Goal: Task Accomplishment & Management: Manage account settings

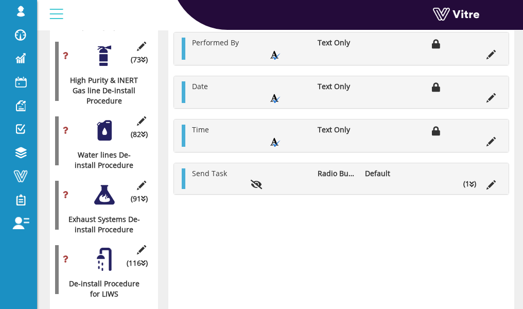
scroll to position [2132, 0]
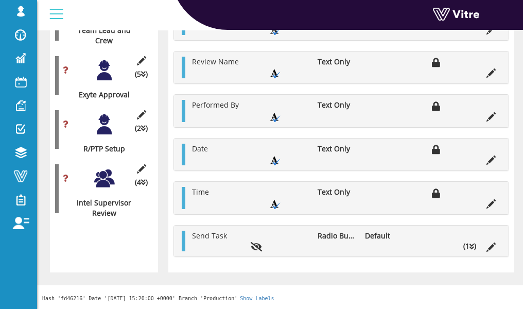
click at [100, 167] on div at bounding box center [104, 178] width 23 height 23
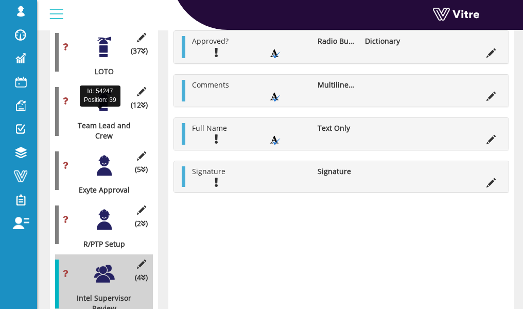
scroll to position [2065, 0]
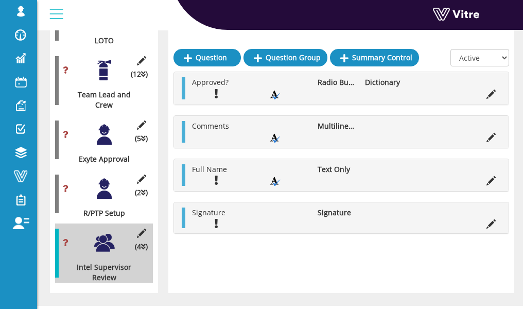
drag, startPoint x: 451, startPoint y: 97, endPoint x: 456, endPoint y: 96, distance: 5.2
click at [451, 97] on ul "Approved? Radio Button Dictionary" at bounding box center [344, 88] width 314 height 22
click at [493, 96] on icon at bounding box center [490, 94] width 9 height 9
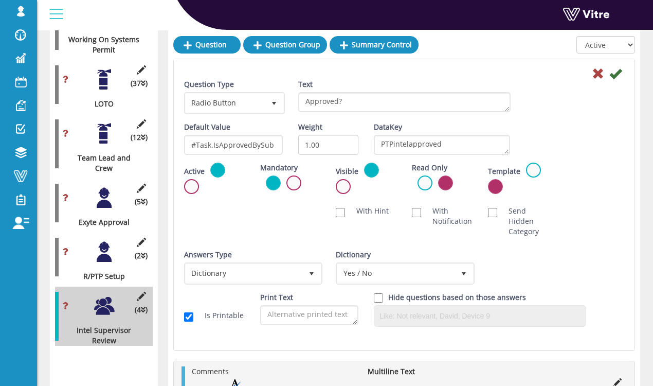
scroll to position [1862, 0]
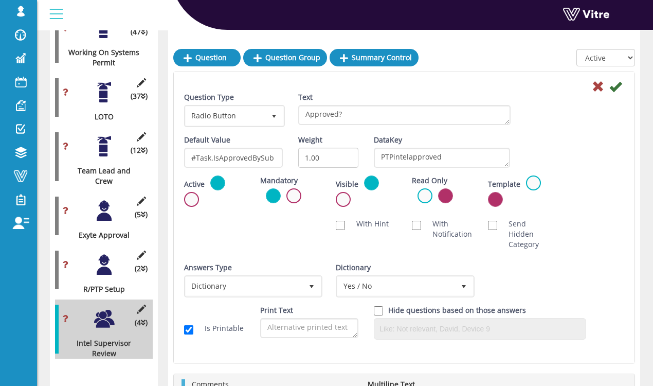
click at [101, 135] on div at bounding box center [104, 146] width 23 height 23
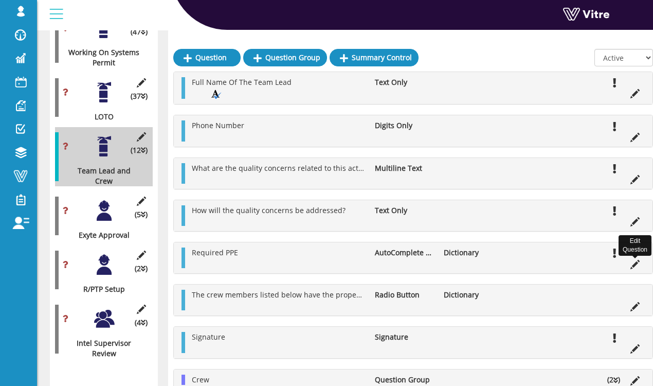
click at [522, 262] on icon at bounding box center [635, 264] width 9 height 9
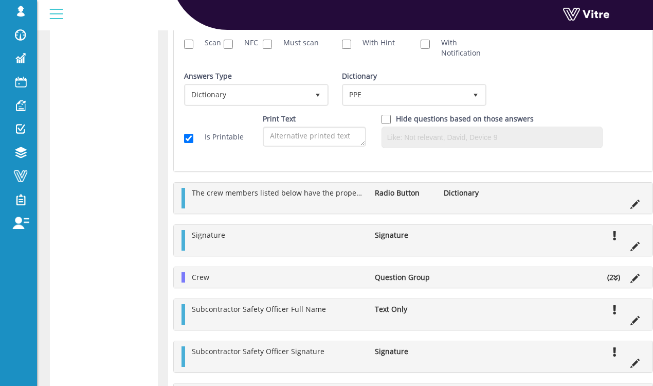
scroll to position [2428, 0]
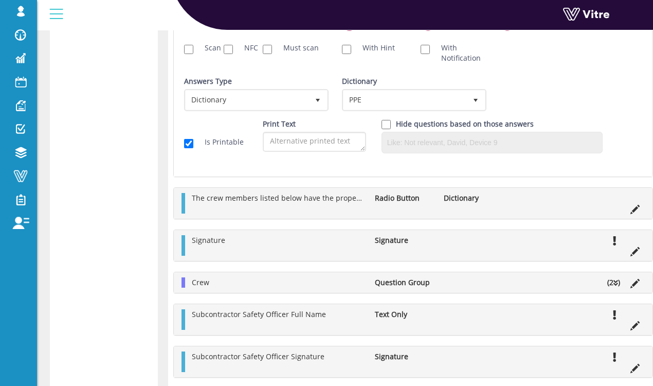
click at [522, 205] on icon at bounding box center [635, 209] width 9 height 9
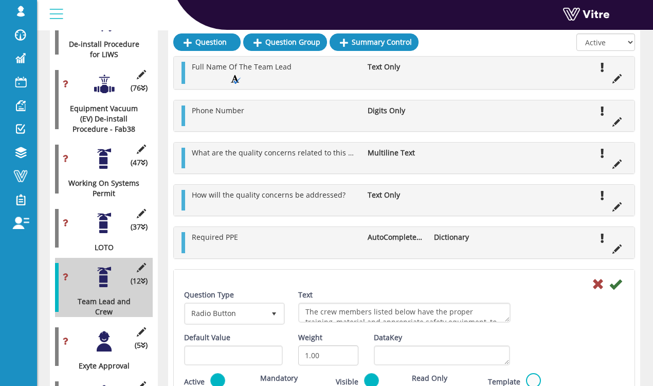
scroll to position [1744, 0]
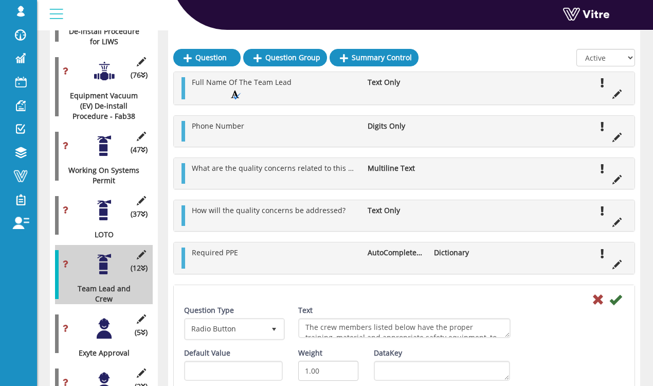
click at [106, 134] on div at bounding box center [104, 145] width 23 height 23
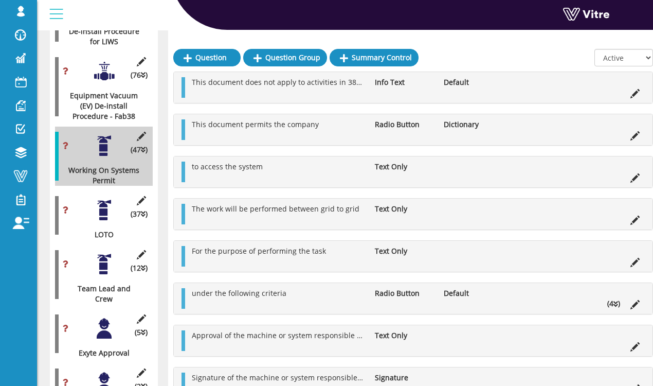
click at [522, 138] on ul "This document permits the company Radio Button Dictionary" at bounding box center [416, 129] width 458 height 21
click at [522, 132] on icon at bounding box center [635, 135] width 9 height 9
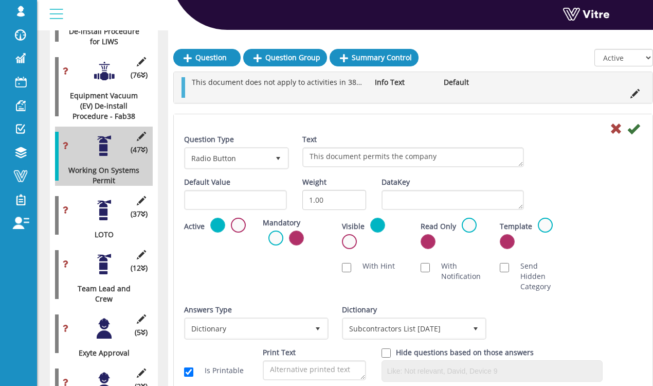
click at [109, 253] on div at bounding box center [104, 264] width 23 height 23
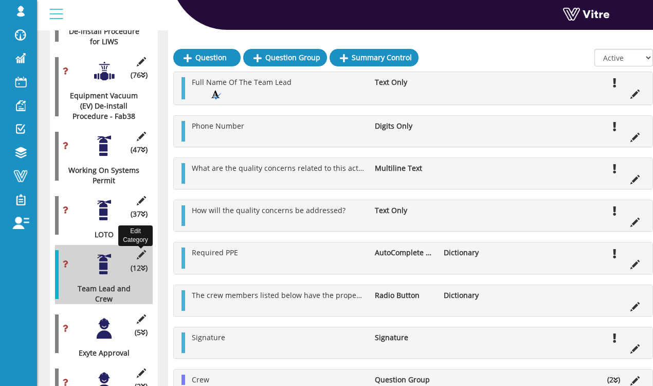
click at [138, 250] on icon at bounding box center [141, 254] width 13 height 9
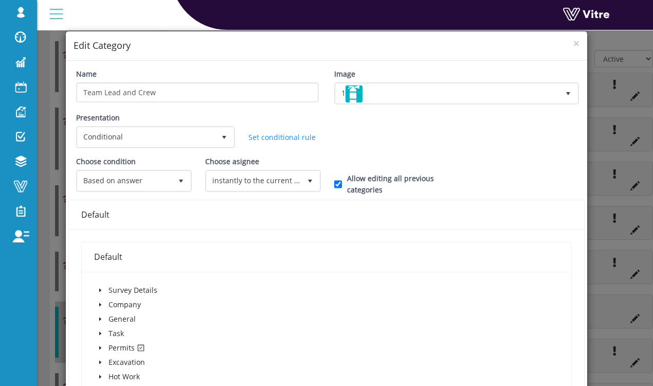
click at [102, 308] on span "caret-down" at bounding box center [100, 347] width 5 height 5
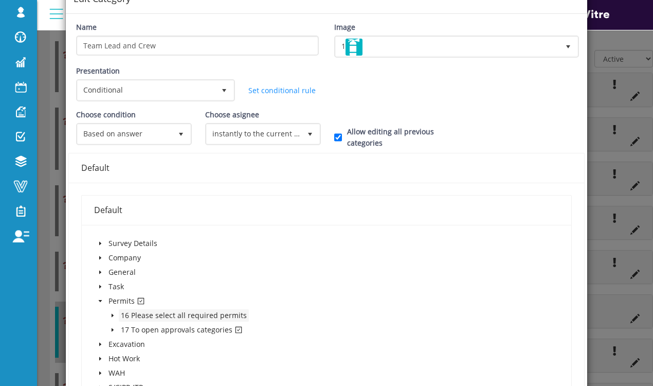
scroll to position [49, 0]
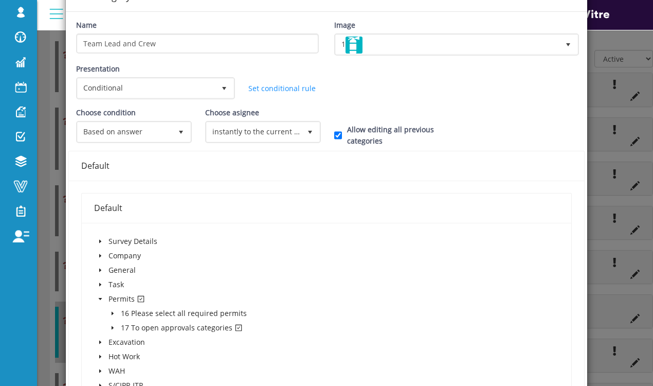
click at [114, 308] on icon "caret-down" at bounding box center [112, 327] width 5 height 5
click at [60, 198] on div "× Edit Category Name Team Lead and Crew Image 1 1 Presentation Conditional 5 Se…" at bounding box center [326, 193] width 653 height 386
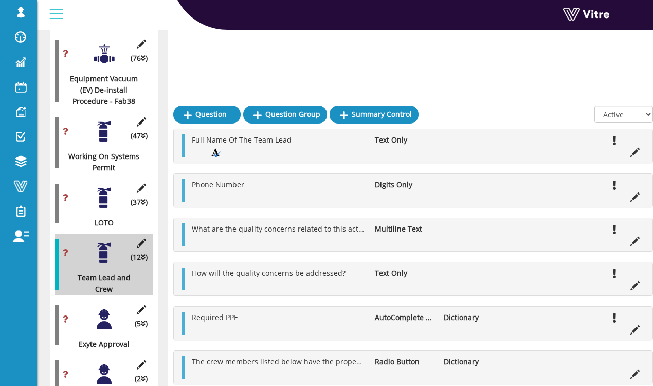
scroll to position [1991, 0]
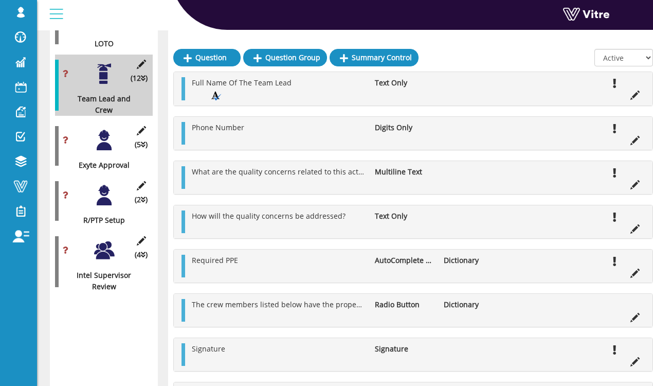
click at [88, 121] on div "(5 ) Exyte Approval" at bounding box center [104, 146] width 98 height 50
click at [107, 129] on div at bounding box center [104, 140] width 23 height 23
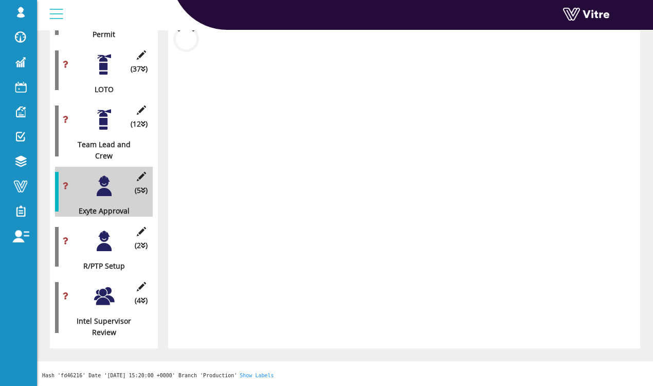
scroll to position [1923, 0]
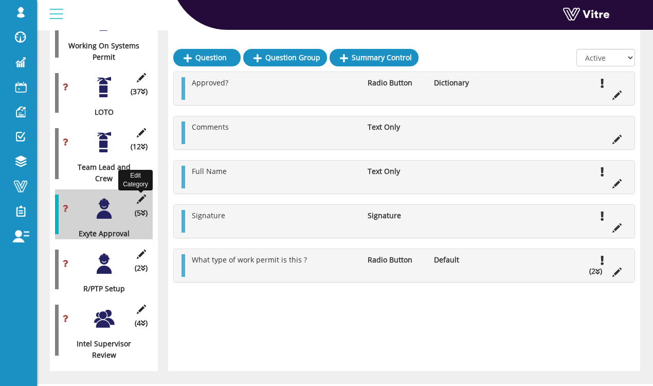
click at [143, 194] on icon at bounding box center [141, 198] width 13 height 9
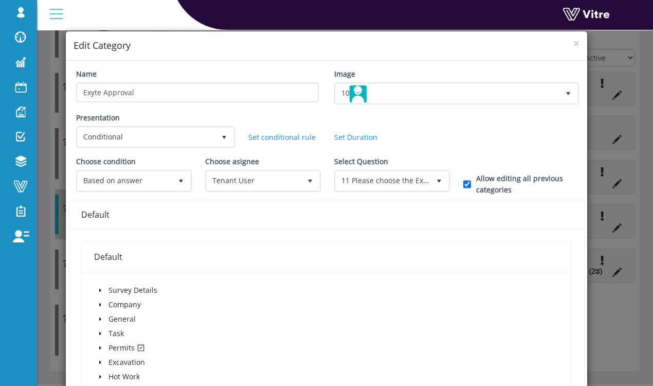
click at [101, 308] on icon "caret-down" at bounding box center [100, 347] width 5 height 5
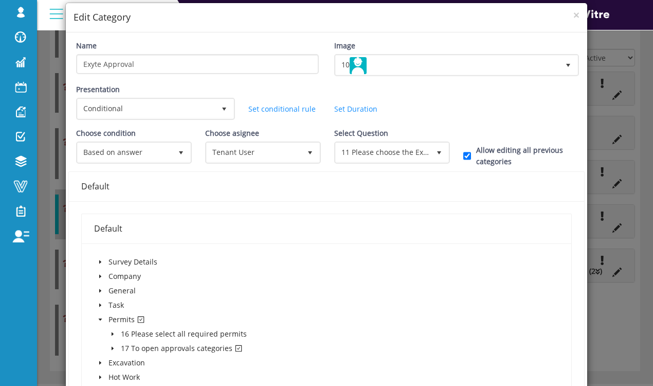
scroll to position [41, 0]
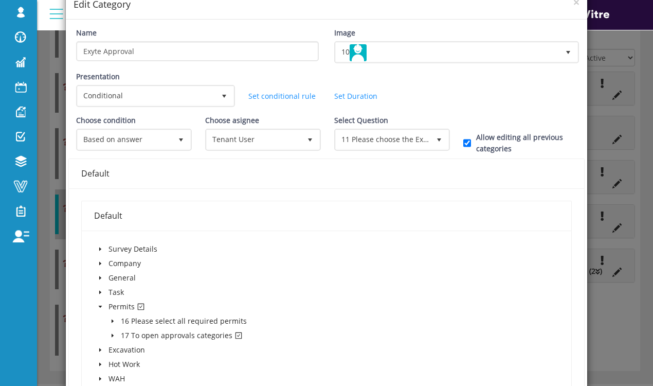
click at [38, 227] on div "× Edit Category Name Exyte Approval Image 10 10 Presentation Conditional 5 Set …" at bounding box center [326, 193] width 653 height 386
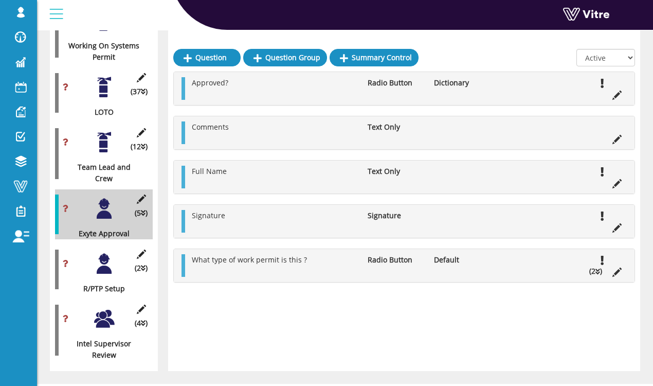
click at [110, 307] on div at bounding box center [104, 318] width 23 height 23
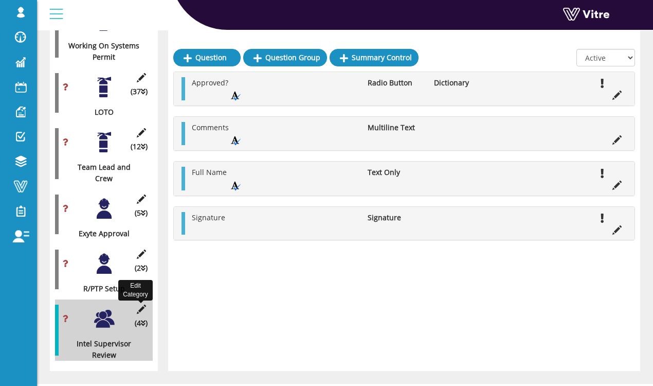
click at [140, 305] on icon at bounding box center [141, 309] width 13 height 9
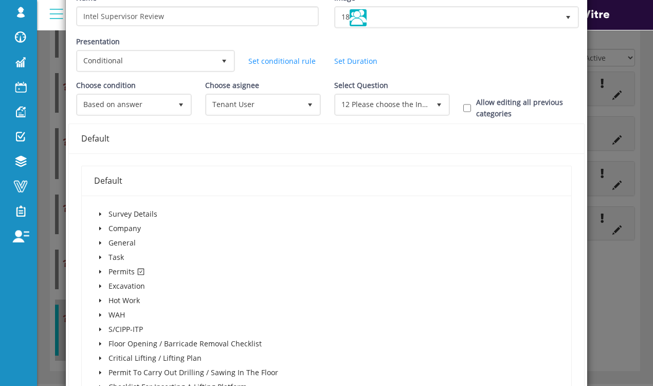
scroll to position [104, 0]
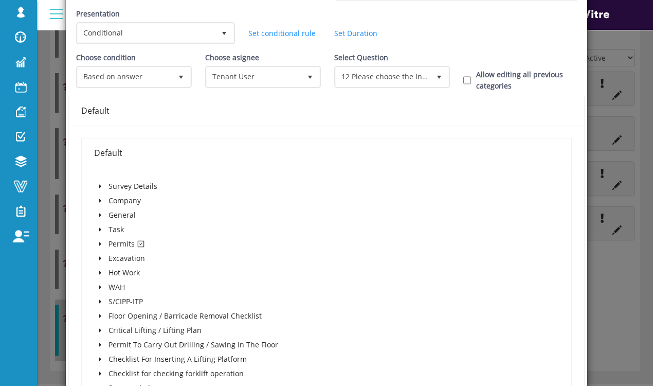
click at [99, 242] on icon "caret-down" at bounding box center [100, 244] width 2 height 4
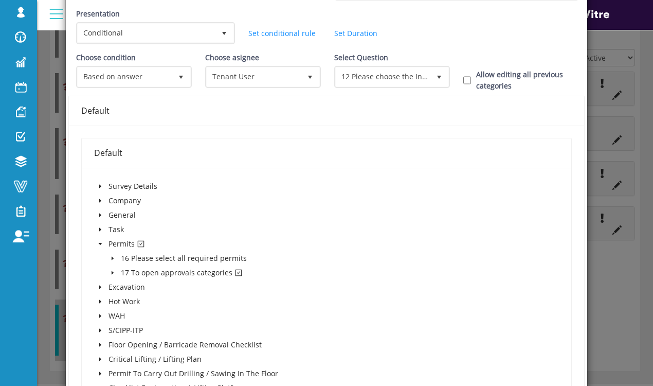
click at [110, 270] on icon "caret-down" at bounding box center [112, 272] width 5 height 5
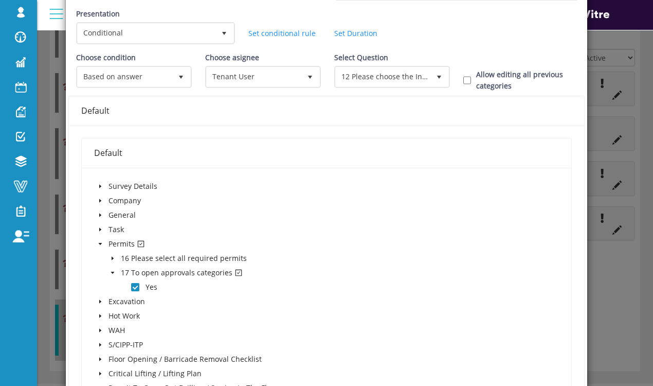
scroll to position [104, 0]
click at [55, 16] on div "× Edit Category Name Intel Supervisor Review Image 18 18 Presentation Condition…" at bounding box center [326, 193] width 653 height 386
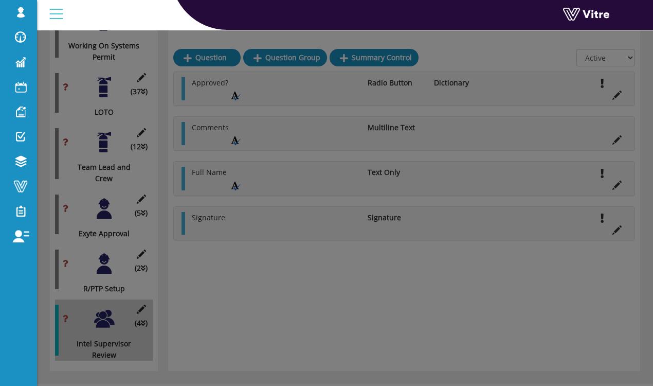
scroll to position [0, 0]
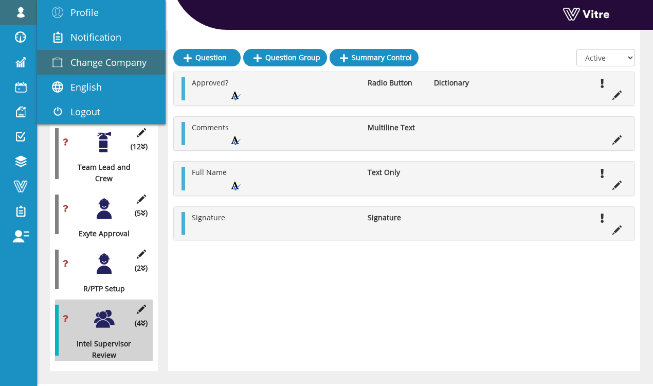
click at [77, 56] on span "Change Company" at bounding box center [108, 62] width 76 height 12
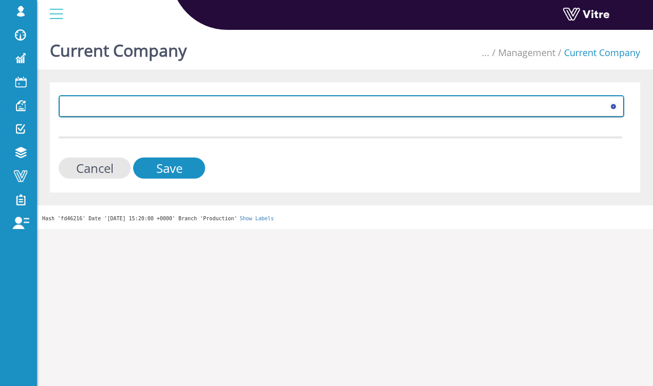
click at [115, 104] on span at bounding box center [332, 106] width 544 height 19
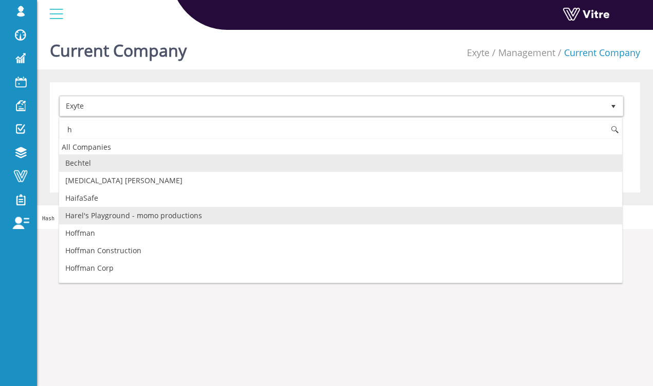
click at [78, 207] on li "Harel's Playground - momo productions" at bounding box center [340, 215] width 563 height 17
type input "h"
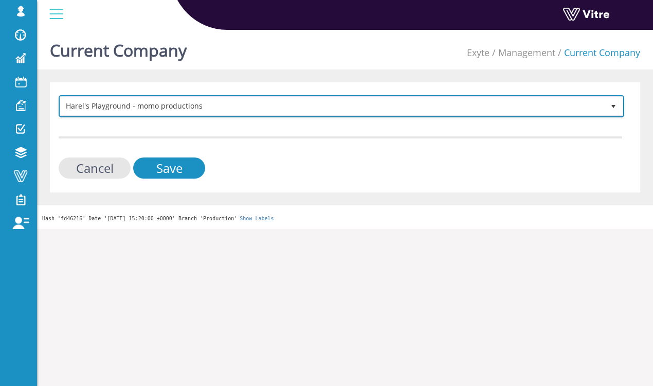
click at [106, 109] on span "Harel's Playground - momo productions" at bounding box center [332, 106] width 544 height 19
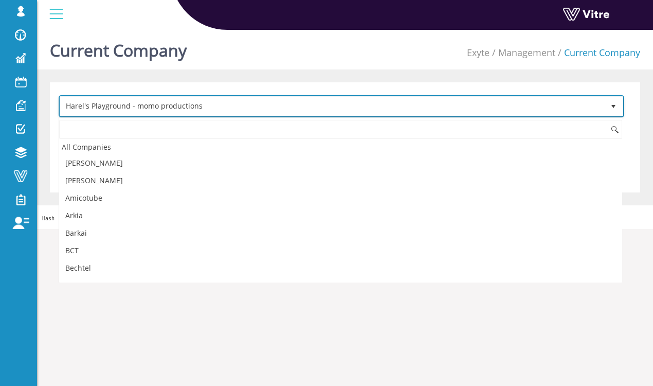
scroll to position [386, 0]
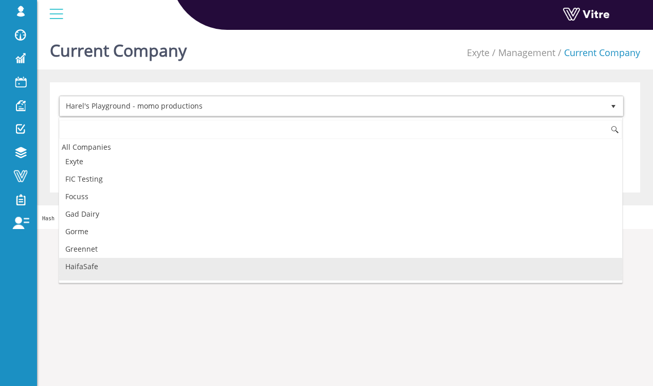
drag, startPoint x: 85, startPoint y: 254, endPoint x: 94, endPoint y: 252, distance: 9.0
click at [85, 258] on li "HaifaSafe" at bounding box center [340, 266] width 563 height 17
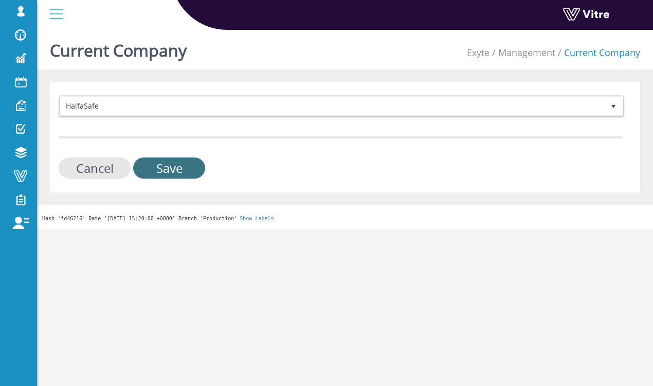
click at [183, 174] on input "Save" at bounding box center [169, 167] width 72 height 21
